Goal: Information Seeking & Learning: Learn about a topic

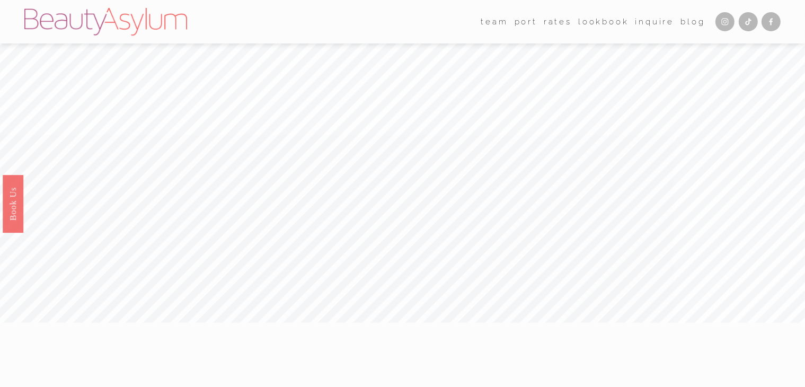
click at [562, 19] on link "Rates" at bounding box center [557, 22] width 28 height 16
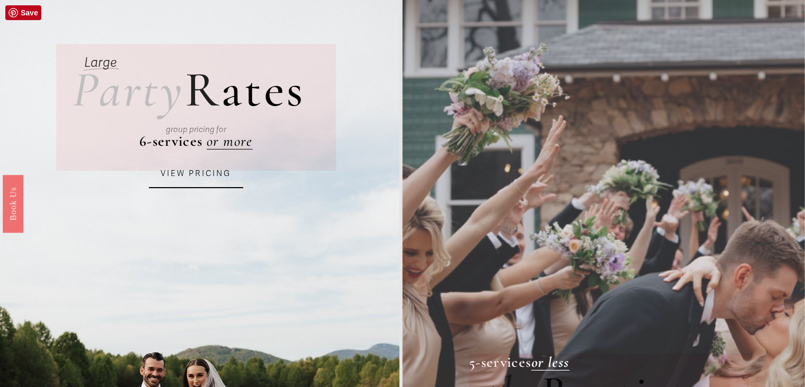
scroll to position [159, 0]
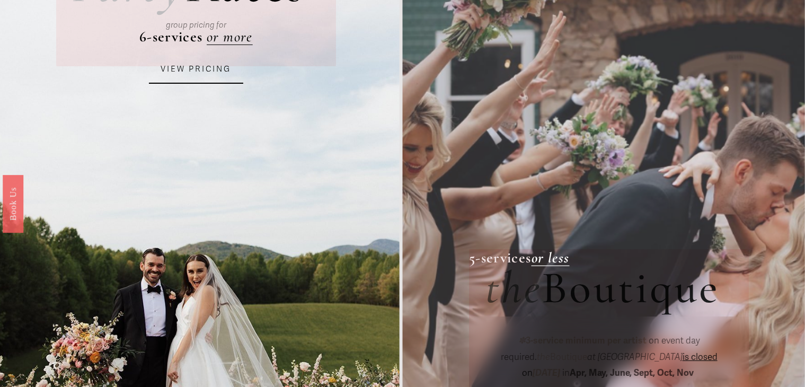
click at [218, 77] on link "VIEW PRICING" at bounding box center [196, 69] width 94 height 29
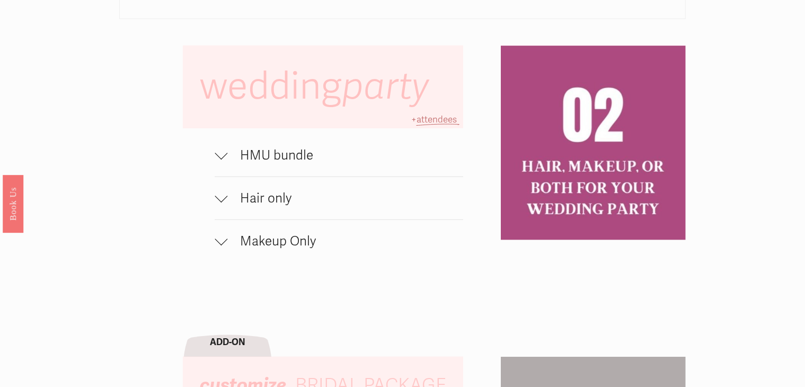
scroll to position [689, 0]
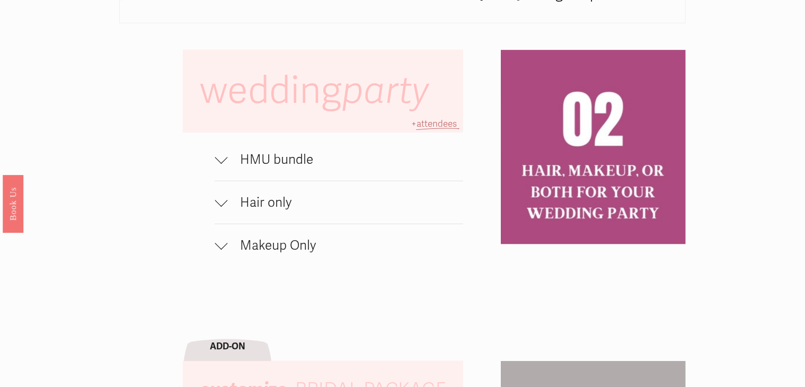
click at [262, 206] on span "Hair only" at bounding box center [345, 202] width 236 height 16
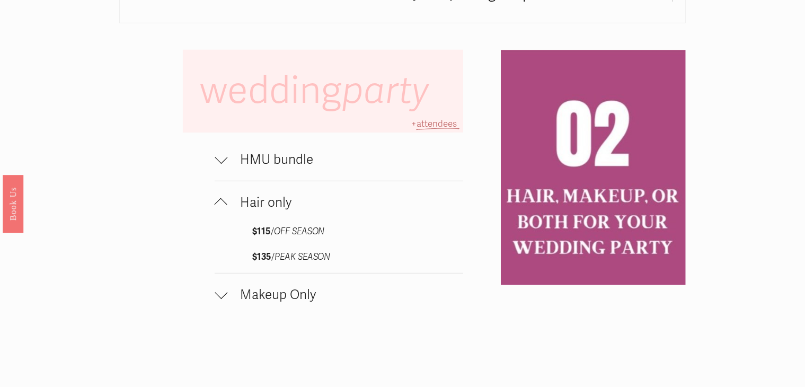
click at [262, 206] on span "Hair only" at bounding box center [345, 202] width 236 height 16
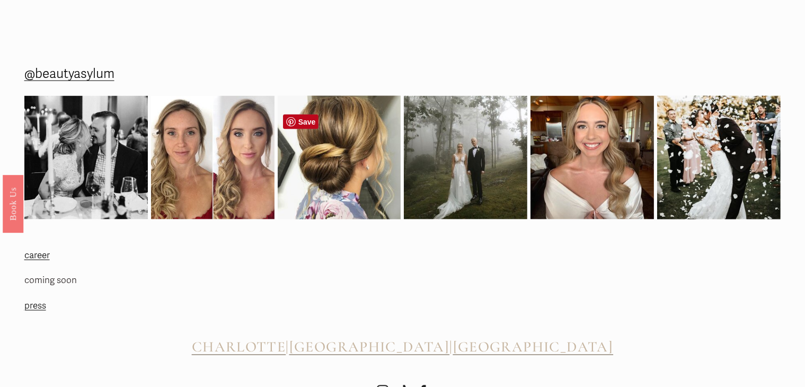
scroll to position [1691, 0]
